Goal: Information Seeking & Learning: Learn about a topic

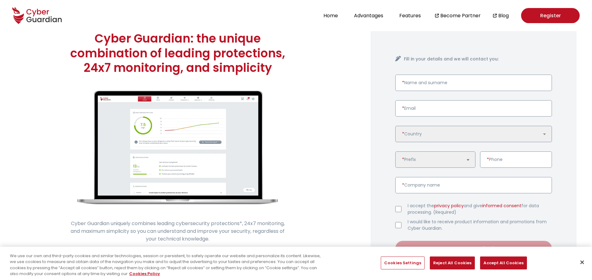
scroll to position [17, 0]
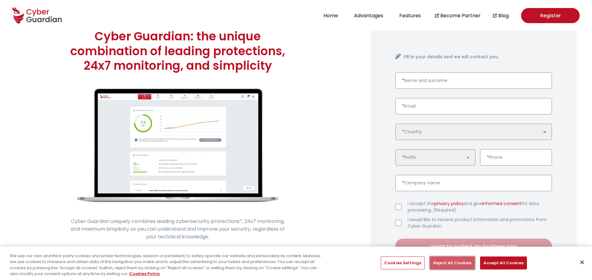
click at [441, 262] on button "Reject All Cookies" at bounding box center [452, 263] width 45 height 13
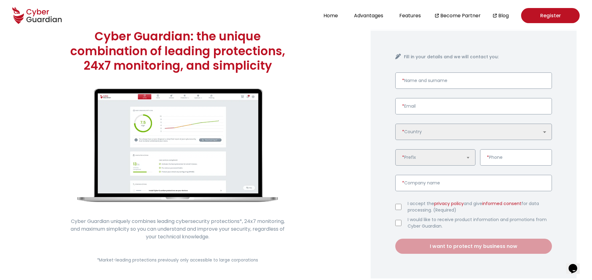
click at [309, 115] on div "Cyber Guardian: the unique combination of leading protections, 24x7 monitoring,…" at bounding box center [177, 154] width 309 height 280
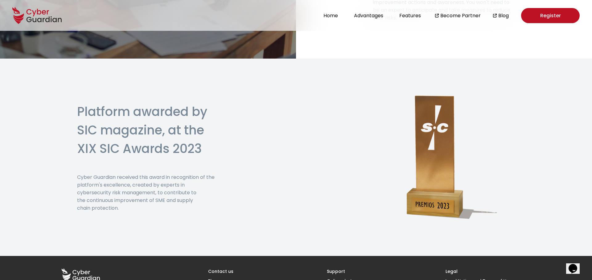
scroll to position [1516, 0]
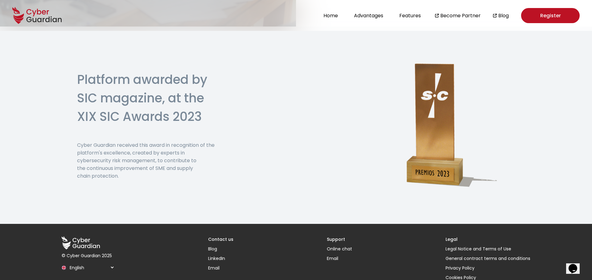
click at [96, 262] on select "Español English Português (BR)" at bounding box center [91, 267] width 47 height 11
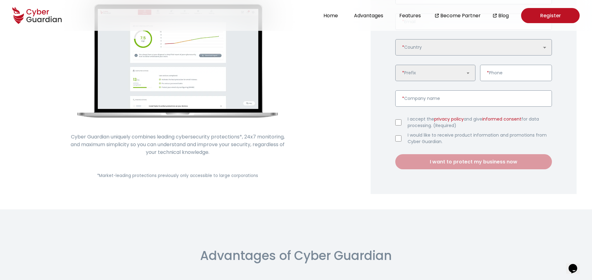
scroll to position [0, 0]
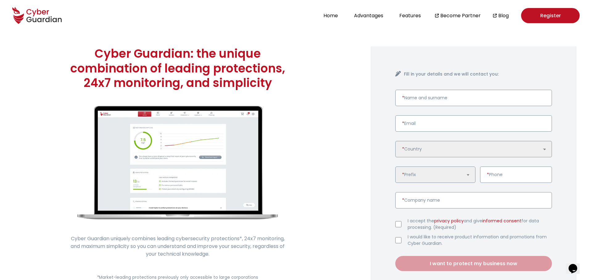
click at [218, 23] on header "Home Advantages Features Become Partner Blog Register" at bounding box center [296, 15] width 592 height 31
click at [362, 18] on button "Advantages" at bounding box center [368, 15] width 33 height 8
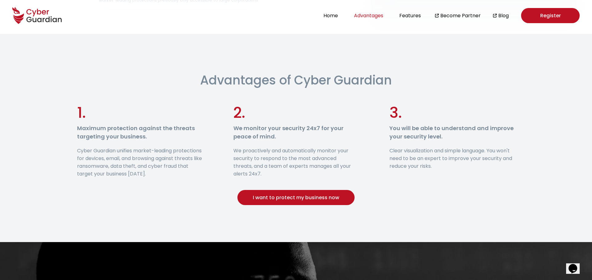
scroll to position [280, 0]
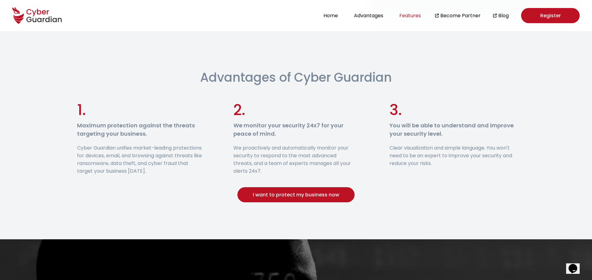
click at [409, 17] on button "Features" at bounding box center [410, 15] width 25 height 8
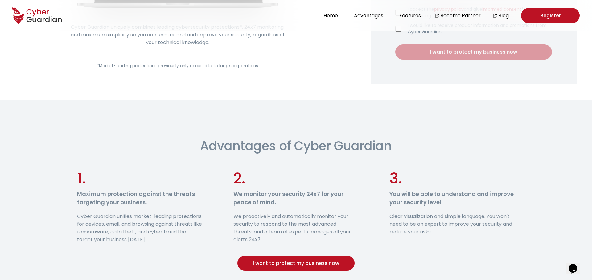
scroll to position [0, 0]
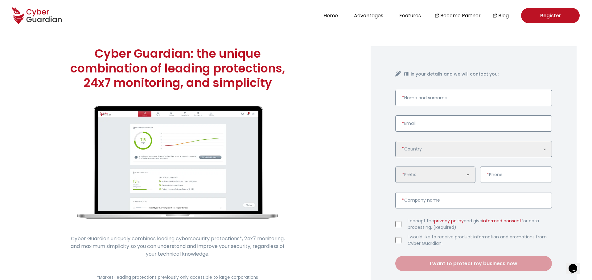
click at [182, 16] on header "Home Advantages Features Become Partner Blog Register" at bounding box center [296, 15] width 592 height 31
click at [257, 21] on header "Home Advantages Features Become Partner Blog Register" at bounding box center [296, 15] width 592 height 31
click at [256, 17] on header "Home Advantages Features Become Partner Blog Register" at bounding box center [296, 15] width 592 height 31
click at [231, 31] on div "Cyber Guardian: the unique combination of leading protections, 24x7 monitoring,…" at bounding box center [177, 171] width 309 height 280
click at [213, 24] on header "Home Advantages Features Become Partner Blog Register" at bounding box center [296, 15] width 592 height 31
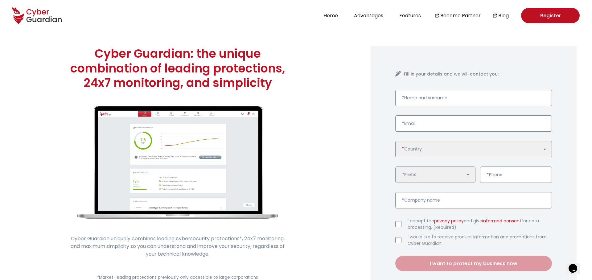
click at [231, 24] on header "Home Advantages Features Become Partner Blog Register" at bounding box center [296, 15] width 592 height 31
click at [280, 162] on div "Cyber Guardian: the unique combination of leading protections, 24x7 monitoring,…" at bounding box center [177, 171] width 309 height 280
click at [268, 43] on div "Cyber Guardian: the unique combination of leading protections, 24x7 monitoring,…" at bounding box center [177, 171] width 309 height 280
click at [224, 16] on header "Home Advantages Features Become Partner Blog Register" at bounding box center [296, 15] width 592 height 31
click at [244, 24] on header "Home Advantages Features Become Partner Blog Register" at bounding box center [296, 15] width 592 height 31
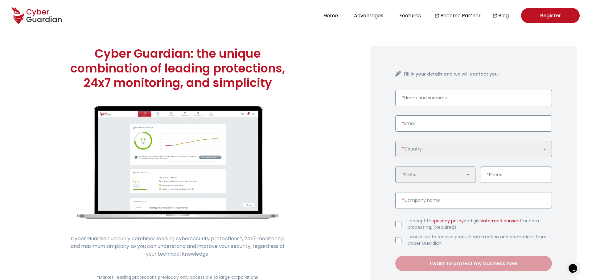
click at [213, 20] on header "Home Advantages Features Become Partner Blog Register" at bounding box center [296, 15] width 592 height 31
click at [218, 22] on header "Home Advantages Features Become Partner Blog Register" at bounding box center [296, 15] width 592 height 31
click at [243, 25] on header "Home Advantages Features Become Partner Blog Register" at bounding box center [296, 15] width 592 height 31
